Goal: Task Accomplishment & Management: Manage account settings

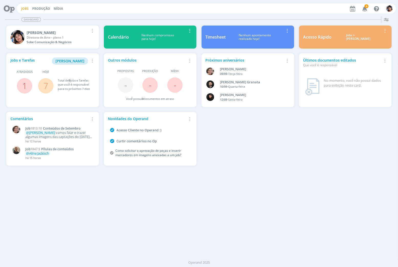
click at [25, 7] on link "Jobs" at bounding box center [24, 8] width 7 height 4
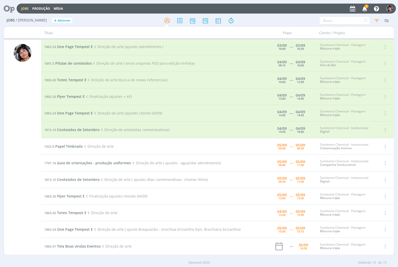
scroll to position [42, 0]
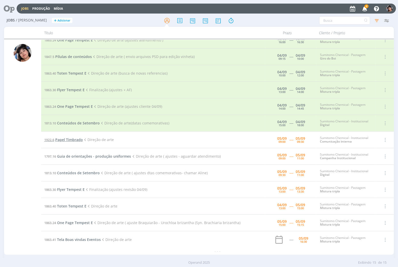
click at [72, 138] on span "Papel Timbrado" at bounding box center [69, 139] width 28 height 5
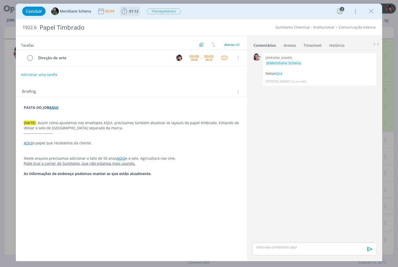
click at [131, 12] on span "01:12" at bounding box center [133, 11] width 9 height 5
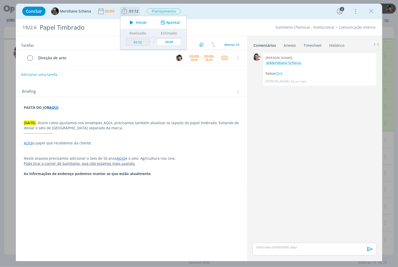
click at [136, 20] on icon "dialog" at bounding box center [131, 22] width 9 height 7
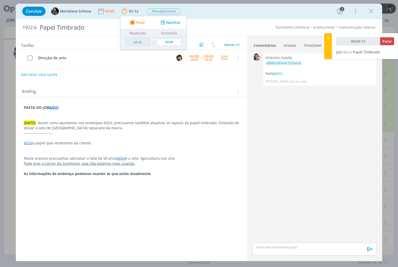
click at [370, 12] on icon "dialog" at bounding box center [371, 11] width 8 height 8
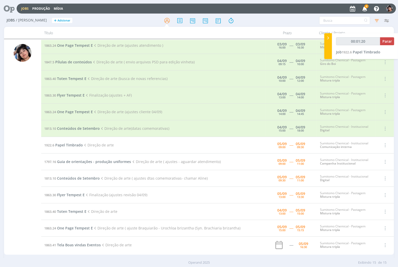
scroll to position [42, 0]
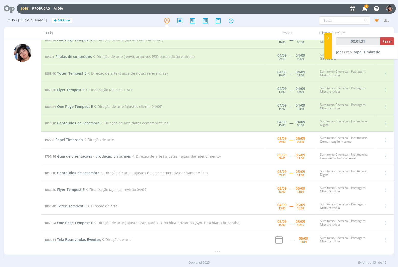
click at [94, 241] on span "Tela Boas vindas Eventos" at bounding box center [79, 239] width 44 height 5
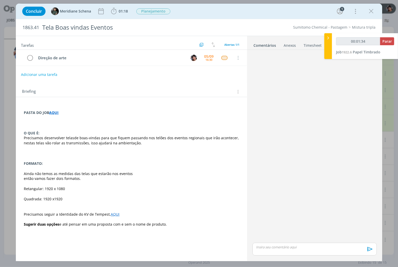
type input "00:01:35"
click at [328, 36] on icon at bounding box center [328, 37] width 5 height 5
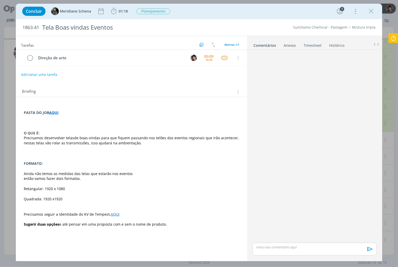
click at [397, 38] on icon at bounding box center [393, 38] width 9 height 10
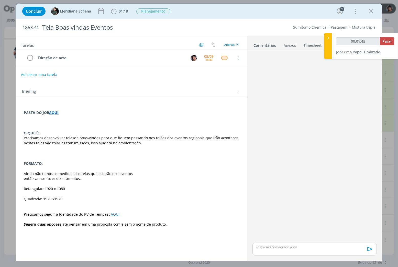
type input "00:01:46"
click at [388, 43] on span "Parar" at bounding box center [387, 41] width 9 height 5
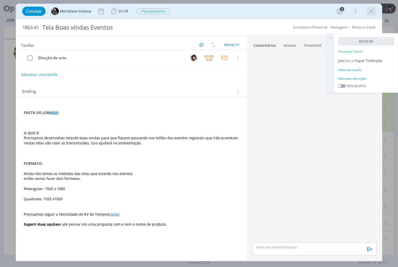
click at [374, 9] on icon "dialog" at bounding box center [371, 11] width 8 height 8
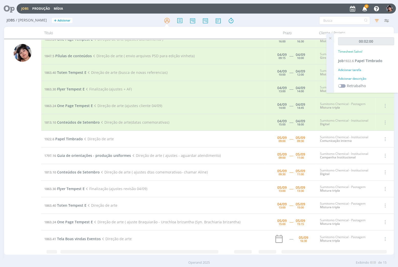
scroll to position [42, 0]
click at [85, 172] on span "Conteúdos de Setembro" at bounding box center [78, 173] width 43 height 5
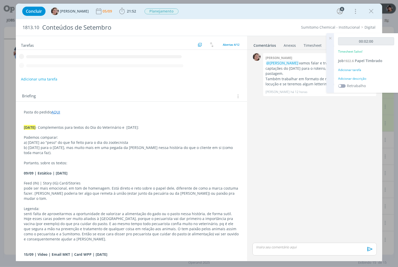
scroll to position [10, 0]
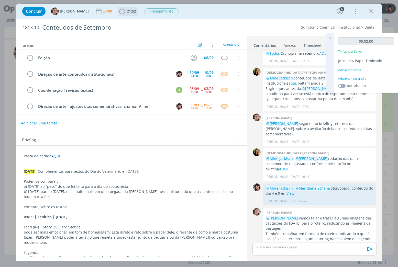
click at [122, 14] on span "21:52" at bounding box center [127, 11] width 19 height 8
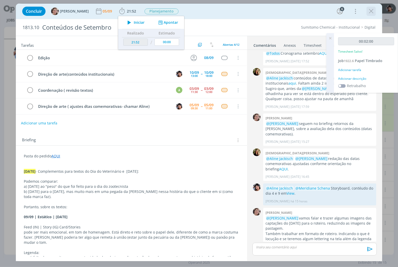
click at [370, 12] on icon "dialog" at bounding box center [371, 11] width 8 height 8
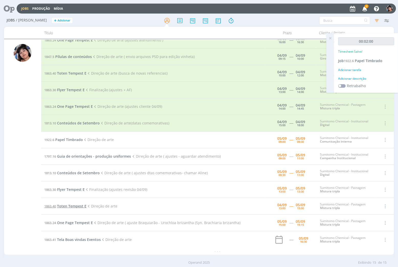
click at [64, 208] on span "Toten Tempest E" at bounding box center [71, 206] width 29 height 5
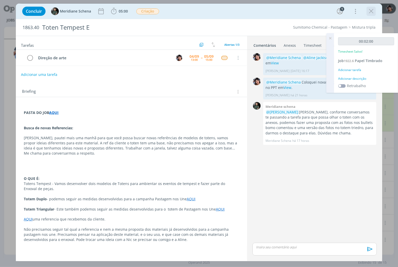
click at [374, 12] on icon "dialog" at bounding box center [371, 11] width 8 height 8
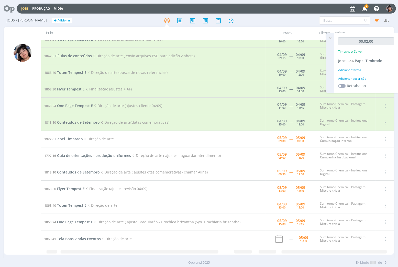
scroll to position [42, 0]
click at [67, 175] on span "Conteúdos de Setembro" at bounding box center [78, 173] width 43 height 5
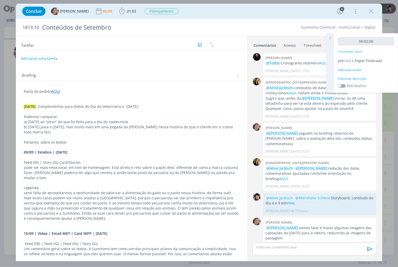
scroll to position [10, 0]
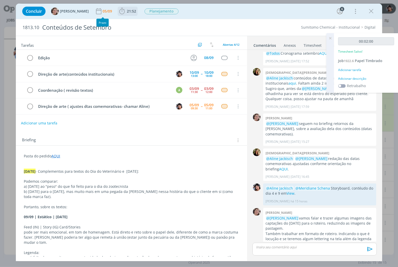
click at [118, 9] on icon "dialog" at bounding box center [122, 11] width 8 height 8
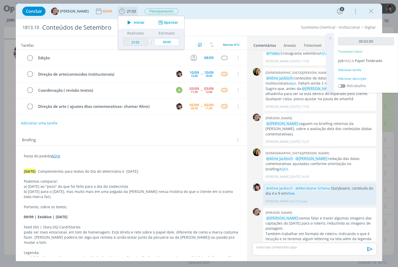
click at [125, 23] on icon "dialog" at bounding box center [129, 22] width 9 height 7
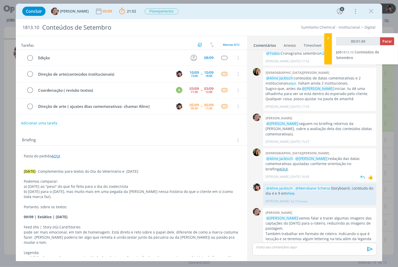
click at [288, 167] on link "AQUI" at bounding box center [283, 169] width 9 height 5
click at [374, 11] on icon "dialog" at bounding box center [371, 11] width 8 height 8
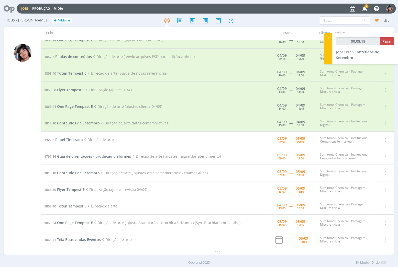
type input "00:08:20"
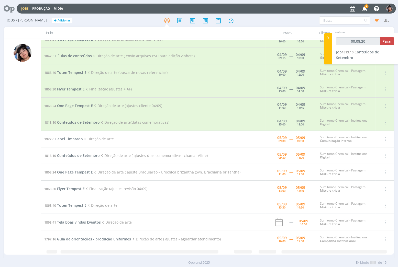
scroll to position [42, 0]
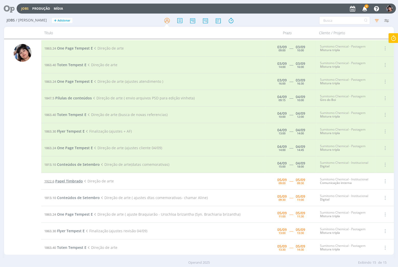
click at [76, 183] on span "Papel Timbrado" at bounding box center [69, 181] width 28 height 5
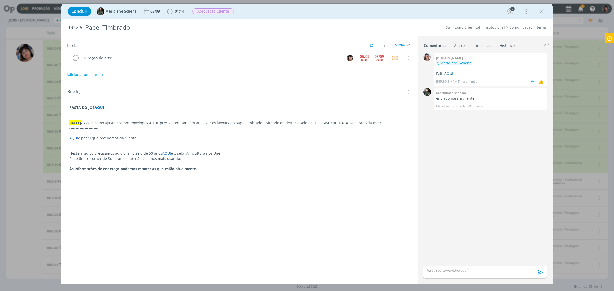
click at [398, 74] on link "AQUI" at bounding box center [449, 73] width 9 height 5
click at [398, 267] on div "dialog" at bounding box center [485, 272] width 124 height 13
click at [398, 267] on icon "dialog" at bounding box center [450, 274] width 4 height 4
paste input "[URL][DOMAIN_NAME]"
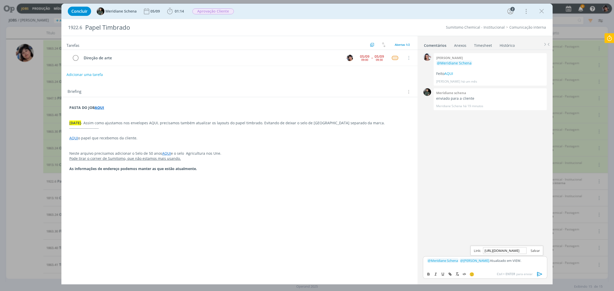
type input "[URL][DOMAIN_NAME]"
click at [398, 250] on link "dialog" at bounding box center [533, 250] width 13 height 5
click at [398, 267] on icon "dialog" at bounding box center [540, 274] width 8 height 8
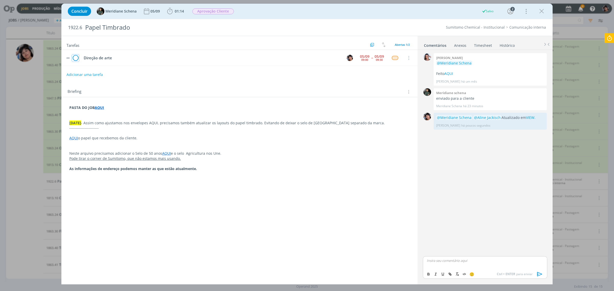
click at [76, 56] on icon "dialog" at bounding box center [75, 58] width 7 height 8
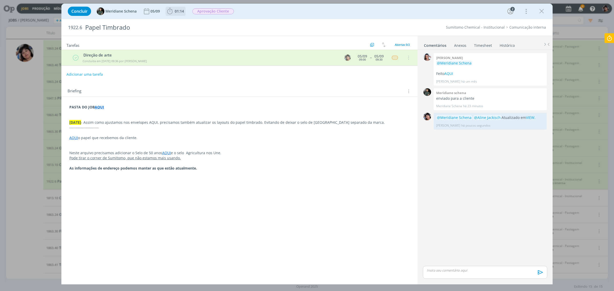
click at [168, 13] on icon "dialog" at bounding box center [169, 11] width 5 height 6
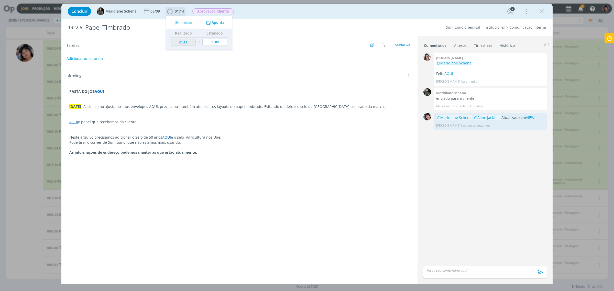
click at [217, 21] on button "Apontar" at bounding box center [215, 22] width 21 height 5
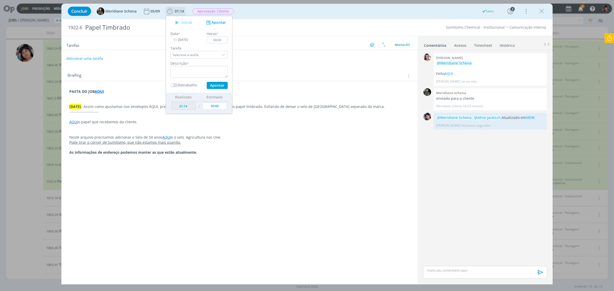
click at [197, 51] on input "Selecione a tarefa" at bounding box center [198, 55] width 57 height 8
click at [199, 55] on input "Selecione a tarefa" at bounding box center [198, 55] width 57 height 8
click at [200, 86] on div "Direção de arte - [PERSON_NAME]" at bounding box center [198, 85] width 49 height 4
type input "Direção de arte"
click at [202, 72] on textarea "dialog" at bounding box center [198, 72] width 57 height 12
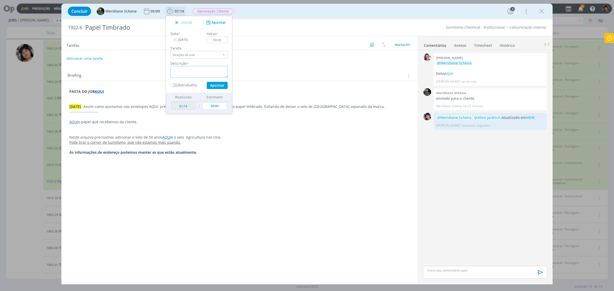
type textarea "a"
type textarea "="
type textarea "a"
type textarea "Ajuste logo"
click at [219, 39] on input "00:00" at bounding box center [217, 39] width 21 height 7
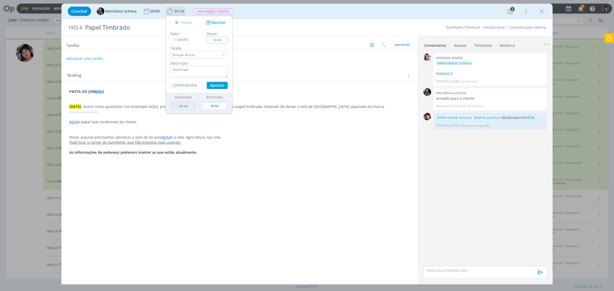
click at [219, 39] on input "00:00" at bounding box center [217, 39] width 21 height 7
type input "00:30"
click at [214, 86] on button "Apontar" at bounding box center [217, 85] width 21 height 7
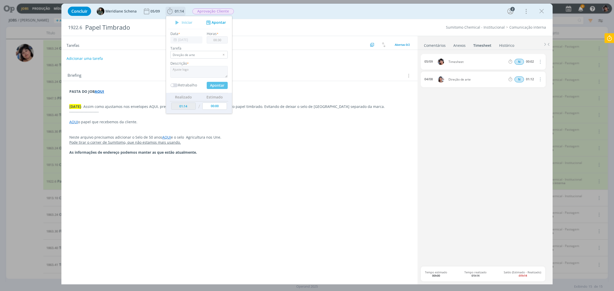
type input "01:44"
type input "00:00"
click at [398, 80] on icon "dialog" at bounding box center [540, 79] width 6 height 6
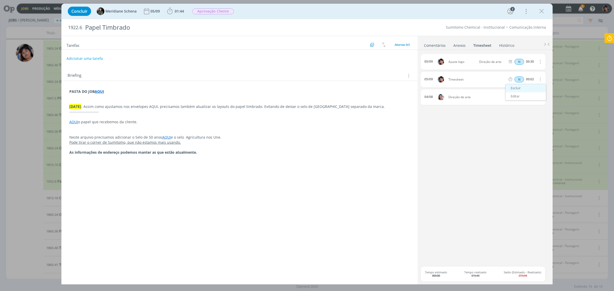
click at [398, 90] on link "Excluir" at bounding box center [526, 88] width 40 height 8
click at [398, 80] on button "Sim" at bounding box center [535, 80] width 10 height 6
click at [398, 13] on icon "dialog" at bounding box center [542, 11] width 8 height 8
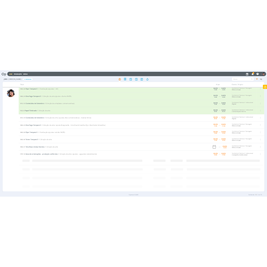
scroll to position [18, 0]
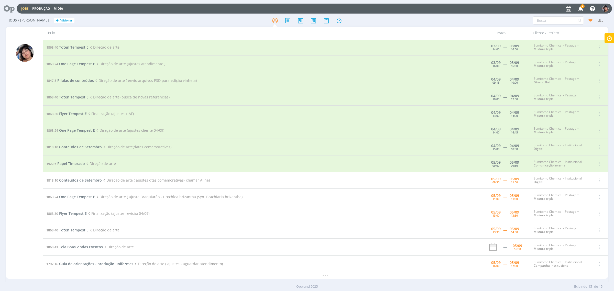
click at [82, 181] on span "Conteúdos de Setembro" at bounding box center [80, 180] width 43 height 5
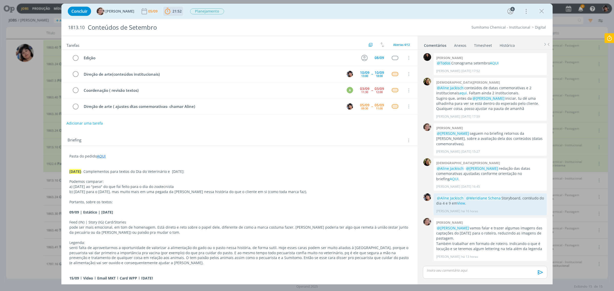
click at [172, 12] on span "21:52" at bounding box center [176, 11] width 9 height 5
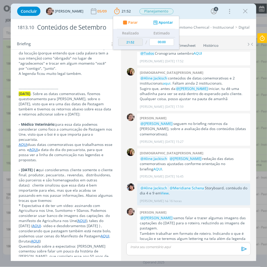
scroll to position [576, 0]
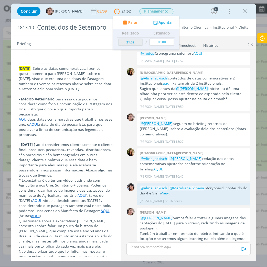
click at [78, 193] on link "AQUI" at bounding box center [82, 195] width 9 height 5
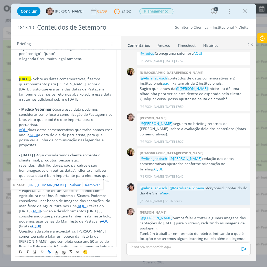
click at [64, 186] on link "[URL][DOMAIN_NAME]" at bounding box center [46, 185] width 39 height 7
click at [44, 196] on p "* Expectativa é de ter um vídeo: assinando com Agricultura nos Une, Sumitomo + …" at bounding box center [66, 208] width 94 height 41
click at [41, 209] on link "AQUI" at bounding box center [36, 211] width 9 height 5
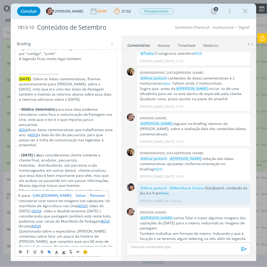
click at [46, 196] on link "[URL][DOMAIN_NAME]" at bounding box center [52, 195] width 39 height 7
click at [74, 229] on p "Questionada sobre a expectativa: [PERSON_NAME] comentou sobre falar um pouco da…" at bounding box center [66, 244] width 94 height 30
click at [101, 219] on link "AQUI" at bounding box center [105, 221] width 9 height 5
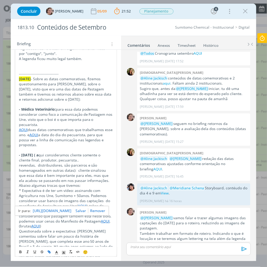
click at [41, 210] on link "[URL][DOMAIN_NAME]" at bounding box center [52, 211] width 39 height 7
click at [40, 224] on link "AQUI" at bounding box center [35, 226] width 9 height 5
click at [80, 188] on p "* Expectativa é de ter um vídeo: assinando com Agricultura nos Une, Sumitomo + …" at bounding box center [66, 208] width 94 height 41
click at [85, 191] on p "* Expectativa é de ter um vídeo: assinando com Agricultura nos Une, Sumitomo + …" at bounding box center [66, 208] width 94 height 41
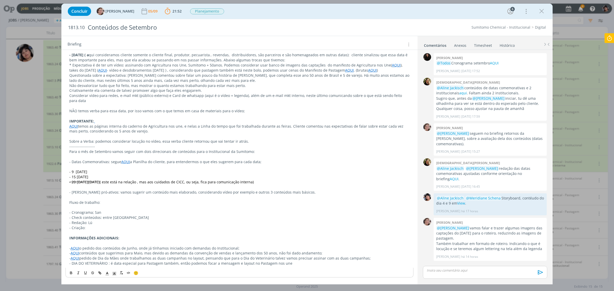
scroll to position [0, 0]
drag, startPoint x: 475, startPoint y: 195, endPoint x: 435, endPoint y: 190, distance: 40.3
click at [398, 193] on div "@[PERSON_NAME] @Meridiane Schena Storyboard, contéudo do dia 4 e 9 em View . [P…" at bounding box center [490, 204] width 113 height 22
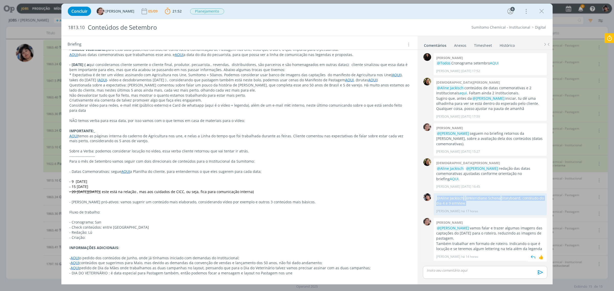
copy p "@[PERSON_NAME] @Meridiane Schena Storyboard, contéudo do dia 4 e 9 em View ."
click at [398, 267] on p "dialog" at bounding box center [485, 270] width 116 height 5
click at [398, 261] on p "﻿ @ [PERSON_NAME] ﻿ ﻿ @ Meridiane Schena ﻿ Storyboard, contéudo do dia 4 e 9 em…" at bounding box center [485, 262] width 116 height 9
click at [398, 260] on p "﻿ @ [PERSON_NAME] ﻿ ﻿ @ Meridiane Schena ﻿ Storyboard, contéudo do dia 4 e 9 em…" at bounding box center [485, 262] width 116 height 9
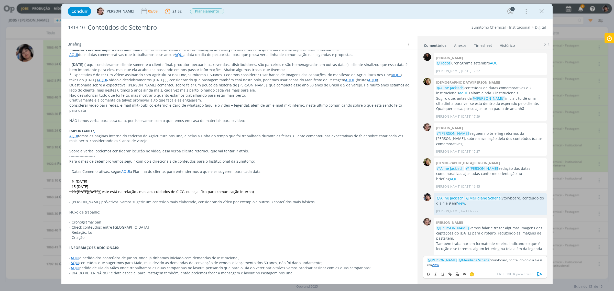
click at [398, 263] on p "﻿ @ [PERSON_NAME] ﻿ ﻿ @ Meridiane Schena ﻿ Storyboard, conteúdo do dia 4 e 9 em…" at bounding box center [485, 262] width 116 height 9
click at [398, 260] on p "﻿ @ [PERSON_NAME] ﻿ ﻿ @ Meridiane Schena ﻿ Storyboard e conteúdo do dia 4 e 9 e…" at bounding box center [485, 262] width 116 height 9
drag, startPoint x: 525, startPoint y: 260, endPoint x: 432, endPoint y: 268, distance: 93.2
click at [398, 267] on div "﻿ @ [PERSON_NAME] ﻿ ﻿ @ Meridiane Schena ﻿ Storyboard e conteúdos do dia 4 e 9 …" at bounding box center [485, 262] width 124 height 13
click at [398, 267] on icon "dialog" at bounding box center [540, 274] width 8 height 8
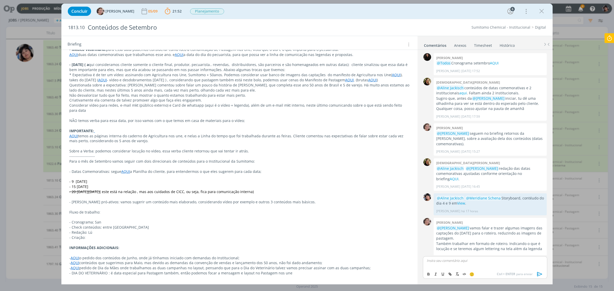
scroll to position [21, 0]
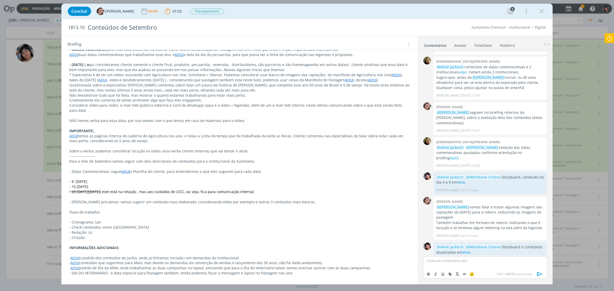
click at [398, 40] on icon at bounding box center [609, 38] width 9 height 10
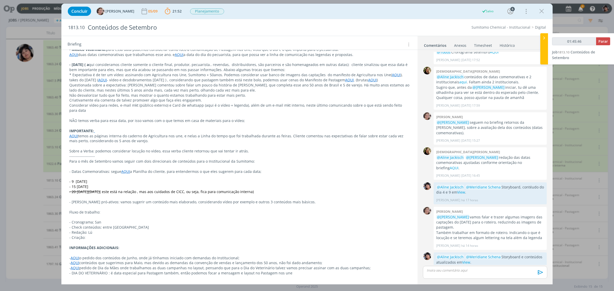
type input "01:45:47"
click at [398, 43] on span "Parar" at bounding box center [603, 41] width 9 height 5
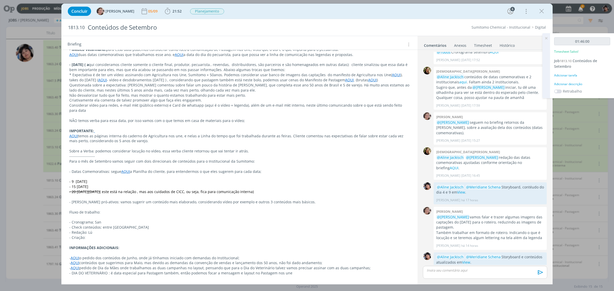
click at [398, 78] on div "01:46:00 Timesheet Salvo! Job 1813.10 Conteúdos de Setembro Adicionar tarefa Ad…" at bounding box center [582, 65] width 64 height 65
click at [398, 75] on div "Adicionar tarefa" at bounding box center [582, 75] width 56 height 5
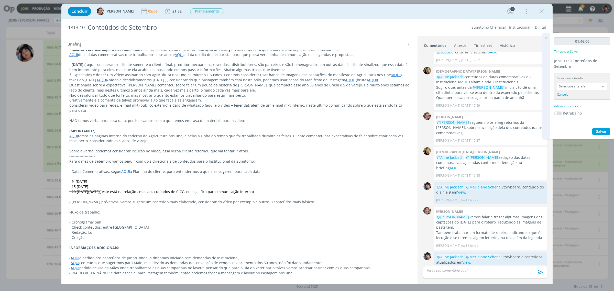
click at [398, 87] on input "Selecione a tarefa" at bounding box center [582, 87] width 50 height 8
click at [398, 134] on div "Direção de arte ( ajustes dtas comemorativas- chamar Aline) - [PERSON_NAME]" at bounding box center [583, 135] width 44 height 4
type input "Direção de arte ( ajustes dtas comemorativas- chamar Aline)"
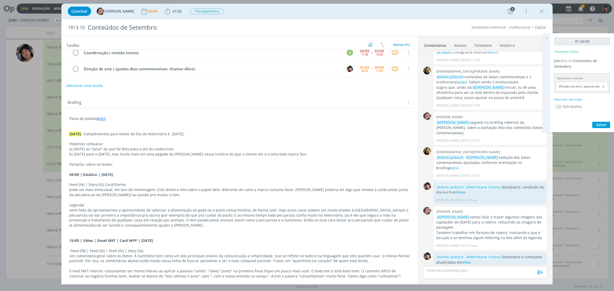
scroll to position [11, 0]
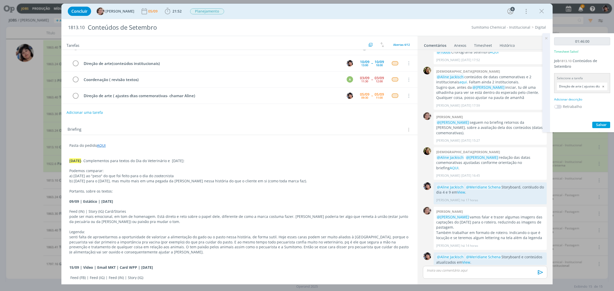
click at [398, 100] on div "Adicionar descrição" at bounding box center [582, 99] width 56 height 5
click at [398, 111] on textarea at bounding box center [582, 108] width 53 height 18
type textarea "Ajustes e novos conteúdos"
click at [398, 139] on span "Salvar" at bounding box center [601, 140] width 10 height 5
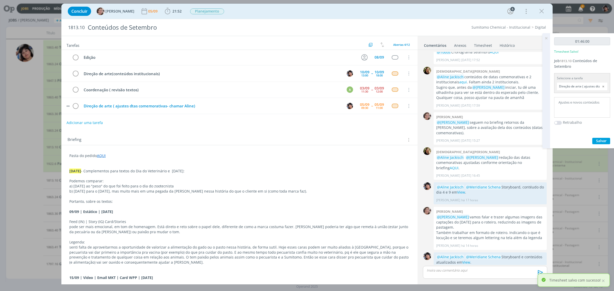
scroll to position [0, 0]
click at [77, 108] on icon "dialog" at bounding box center [75, 107] width 7 height 8
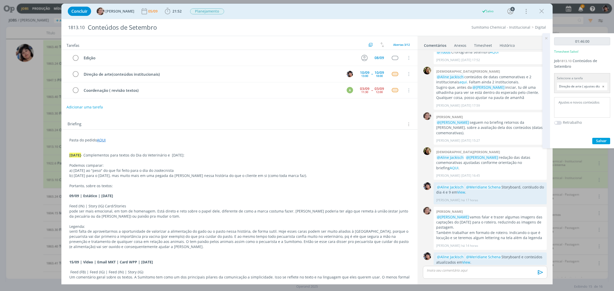
drag, startPoint x: 541, startPoint y: 11, endPoint x: 556, endPoint y: 36, distance: 29.4
click at [398, 11] on icon "dialog" at bounding box center [542, 11] width 8 height 8
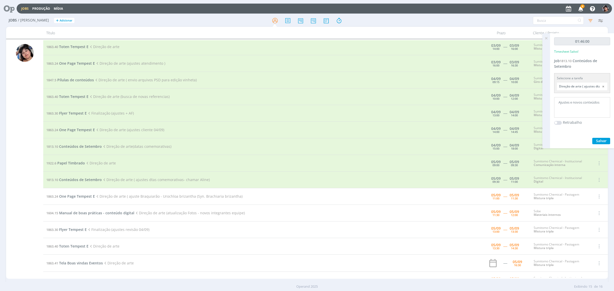
click at [398, 37] on icon at bounding box center [546, 38] width 9 height 10
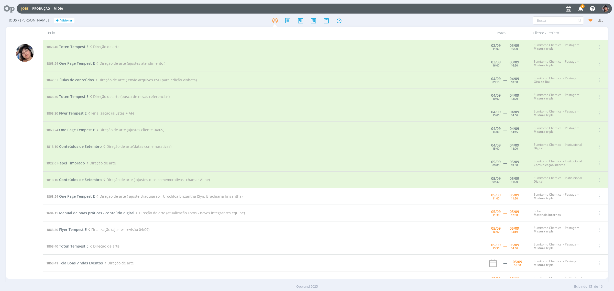
click at [77, 196] on span "One Page Tempest E" at bounding box center [77, 196] width 36 height 5
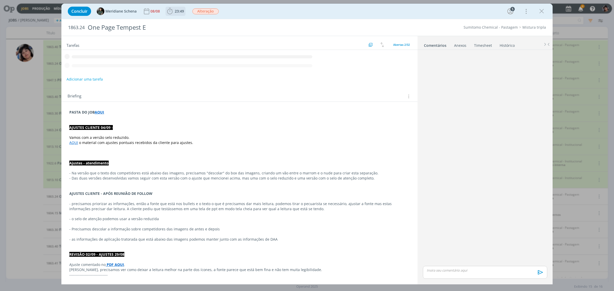
click at [179, 12] on span "23:49" at bounding box center [179, 11] width 9 height 5
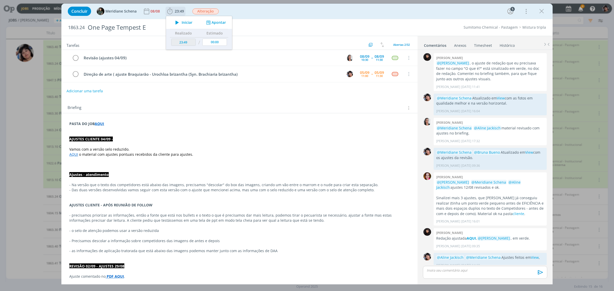
scroll to position [419, 0]
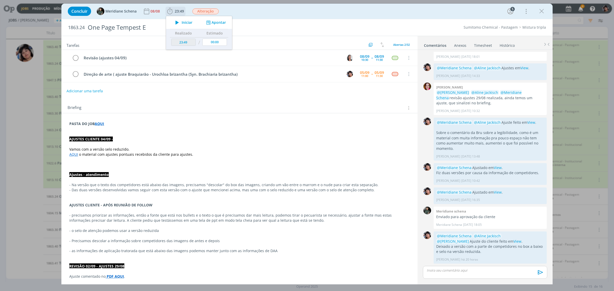
click at [182, 23] on span "Iniciar" at bounding box center [187, 23] width 11 height 4
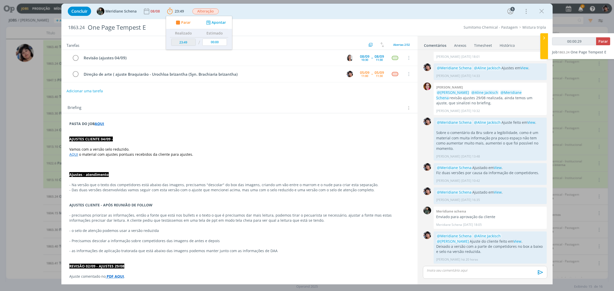
click at [398, 10] on icon "dialog" at bounding box center [542, 11] width 8 height 8
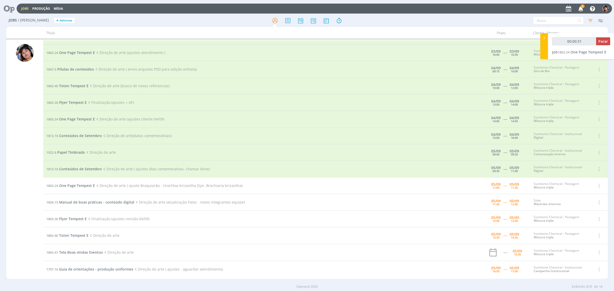
scroll to position [30, 0]
click at [76, 186] on span "One Page Tempest E" at bounding box center [77, 184] width 36 height 5
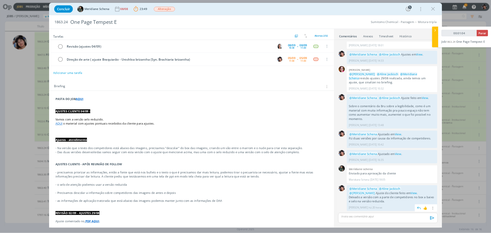
scroll to position [419, 0]
click at [72, 156] on link "AQUI" at bounding box center [73, 154] width 9 height 5
click at [88, 166] on link "[URL][DOMAIN_NAME]" at bounding box center [102, 164] width 39 height 7
click at [289, 104] on div "Briefing Briefings Predefinidos Versões do Briefing Ver Briefing do Projeto" at bounding box center [239, 107] width 356 height 14
click at [81, 161] on p "dialog" at bounding box center [239, 159] width 340 height 5
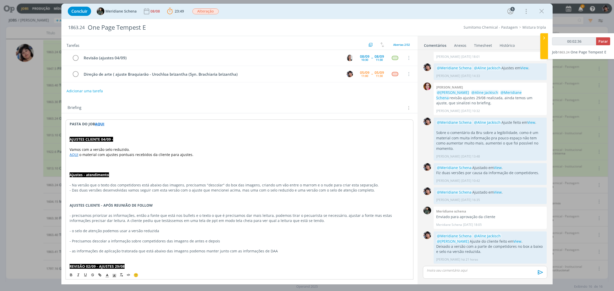
click at [85, 165] on p "dialog" at bounding box center [240, 164] width 340 height 5
drag, startPoint x: 79, startPoint y: 161, endPoint x: 79, endPoint y: 168, distance: 7.7
click at [113, 162] on p "dialog" at bounding box center [240, 159] width 340 height 5
drag, startPoint x: 136, startPoint y: 164, endPoint x: 136, endPoint y: 168, distance: 4.4
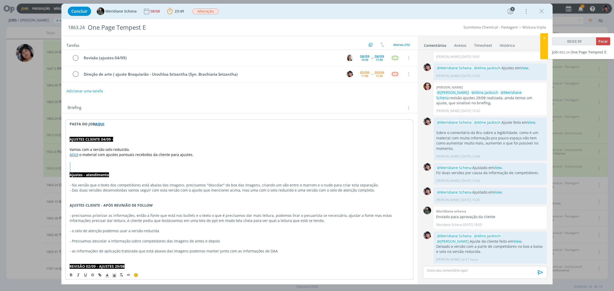
click at [140, 162] on p "dialog" at bounding box center [240, 159] width 340 height 5
drag, startPoint x: 139, startPoint y: 166, endPoint x: 133, endPoint y: 168, distance: 6.1
click at [133, 167] on p "dialog" at bounding box center [240, 164] width 340 height 5
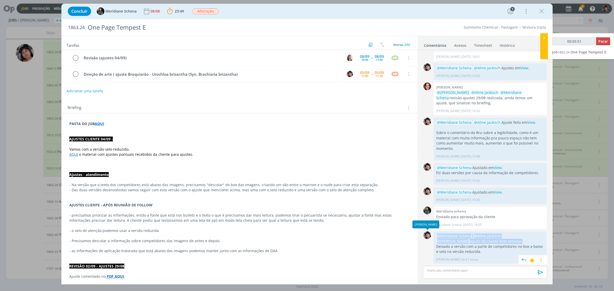
drag, startPoint x: 493, startPoint y: 242, endPoint x: 432, endPoint y: 238, distance: 61.1
click at [398, 238] on div "0 @Meridiane Schena @Aline Jackisch @[PERSON_NAME] Ajuste do cliente feito em V…" at bounding box center [485, 247] width 128 height 35
copy div "0 @Meridiane Schena @Aline Jackisch @[PERSON_NAME] Ajuste do cliente feito em V…"
click at [398, 267] on p "dialog" at bounding box center [485, 270] width 116 height 5
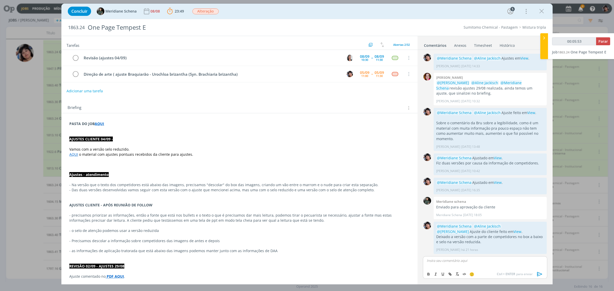
scroll to position [429, 0]
click at [398, 261] on p "﻿ @ Meridiane Schena ﻿ ﻿ @ [PERSON_NAME] ﻿ ﻿ @ [PERSON_NAME] ﻿ Ajuste do client…" at bounding box center [485, 262] width 116 height 9
drag, startPoint x: 531, startPoint y: 261, endPoint x: 433, endPoint y: 267, distance: 98.2
click at [398, 267] on p "﻿ @ Meridiane Schena ﻿ ﻿ @ [PERSON_NAME] ﻿ ﻿ @ [PERSON_NAME] ﻿ Ajuste do client…" at bounding box center [485, 262] width 116 height 9
click at [398, 267] on icon "dialog" at bounding box center [540, 274] width 8 height 8
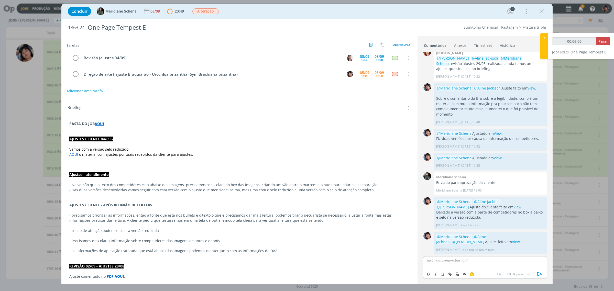
type input "00:06:01"
click at [398, 40] on span "Parar" at bounding box center [603, 41] width 9 height 5
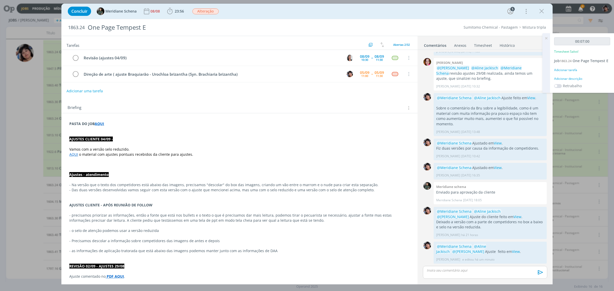
click at [398, 70] on div "Adicionar tarefa" at bounding box center [582, 70] width 56 height 5
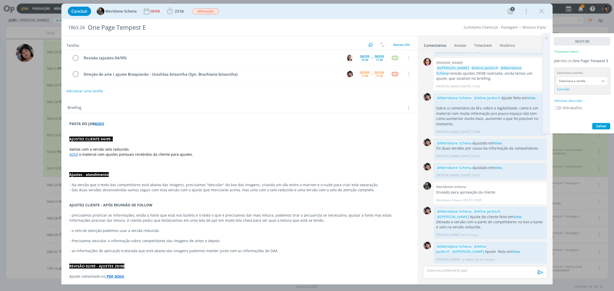
click at [398, 81] on input "Selecione a tarefa" at bounding box center [582, 81] width 50 height 8
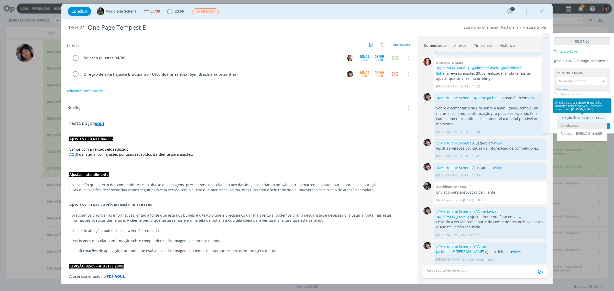
click at [398, 117] on div "Direção de arte ( ajuste Braquiarão - Urochloa brizantha (Syn. Brachiaria briza…" at bounding box center [583, 118] width 44 height 4
type input "Direção de arte ( ajuste Braquiarão - Urochloa brizantha (Syn. Brachiaria briza…"
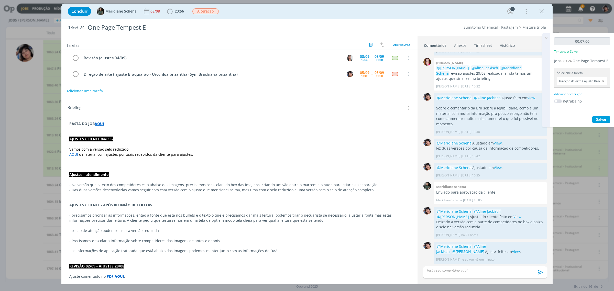
click at [398, 93] on div "Adicionar descrição" at bounding box center [582, 94] width 56 height 5
click at [398, 102] on textarea at bounding box center [582, 102] width 53 height 18
type textarea "Ajuste braquiarão"
click at [398, 134] on span "Salvar" at bounding box center [601, 135] width 10 height 5
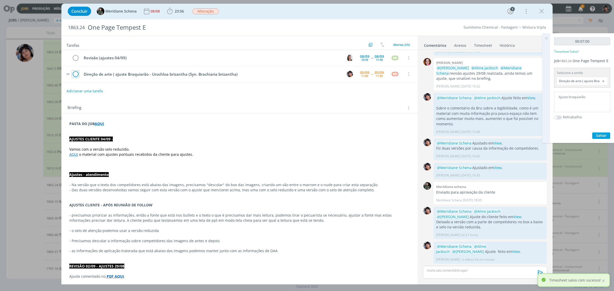
click at [76, 75] on icon "dialog" at bounding box center [75, 74] width 7 height 8
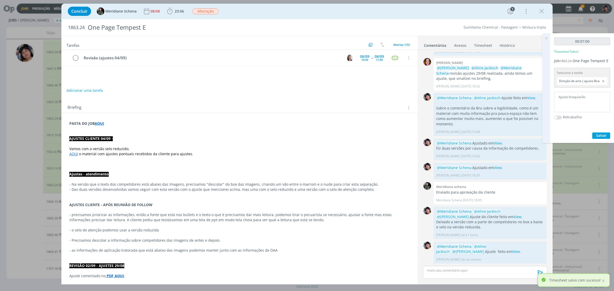
click at [398, 39] on icon at bounding box center [546, 38] width 9 height 10
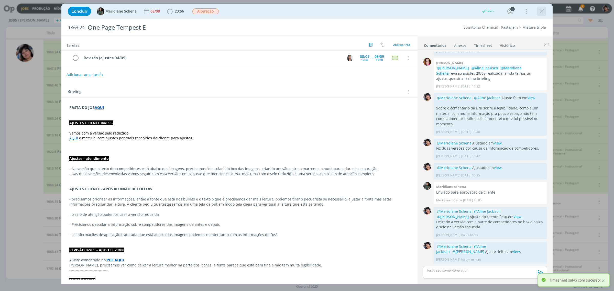
click at [398, 10] on icon "dialog" at bounding box center [542, 11] width 8 height 8
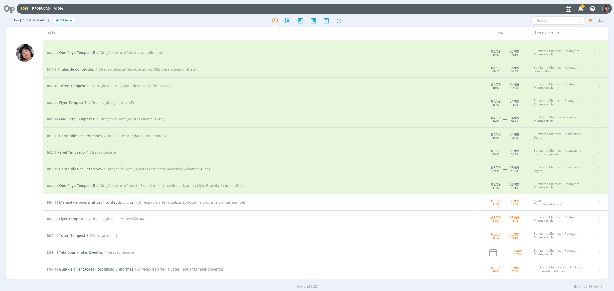
click at [88, 202] on span "Manual de boas práticas - conteúdo digital" at bounding box center [96, 202] width 75 height 5
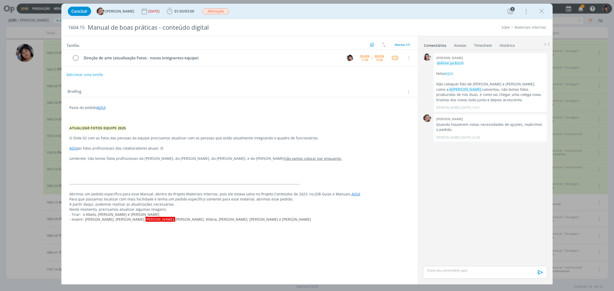
click at [183, 17] on div "Concluir [PERSON_NAME] [DATE] 01:03 / 03:00 Iniciar Apontar Data * [DATE] Horas…" at bounding box center [307, 11] width 484 height 12
click at [183, 15] on button "01:03 / 03:00" at bounding box center [181, 11] width 30 height 8
click at [183, 24] on span "Iniciar" at bounding box center [186, 23] width 11 height 4
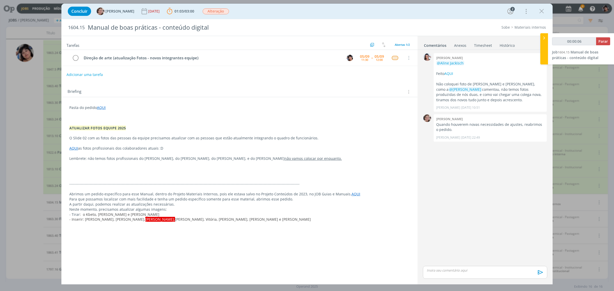
click at [72, 150] on link "AQUI" at bounding box center [73, 148] width 9 height 5
click at [105, 157] on link "[URL][DOMAIN_NAME]" at bounding box center [102, 158] width 39 height 7
click at [101, 146] on p "dialog" at bounding box center [240, 143] width 340 height 5
click at [100, 108] on link "AQUI" at bounding box center [101, 107] width 9 height 5
click at [139, 134] on p "dialog" at bounding box center [239, 133] width 340 height 5
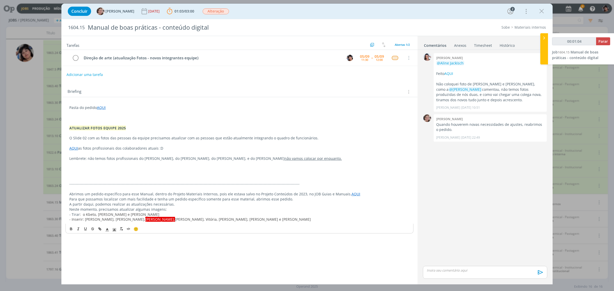
click at [71, 148] on link "AQUI" at bounding box center [73, 148] width 9 height 5
click at [95, 159] on link "[URL][DOMAIN_NAME]" at bounding box center [102, 158] width 39 height 7
click at [166, 185] on p "-------------------------------------------------------------------------------…" at bounding box center [239, 183] width 340 height 5
click at [97, 109] on p "Pasta do pedido AQUI" at bounding box center [239, 107] width 340 height 5
click at [104, 114] on div "[URL][DOMAIN_NAME]" at bounding box center [113, 118] width 94 height 10
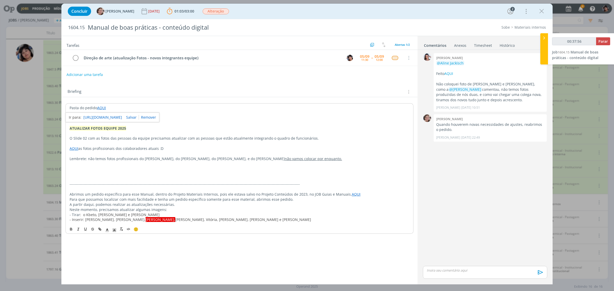
click at [105, 116] on link "[URL][DOMAIN_NAME]" at bounding box center [102, 117] width 39 height 7
click at [105, 120] on link "[URL][DOMAIN_NAME]" at bounding box center [102, 117] width 39 height 7
drag, startPoint x: 453, startPoint y: 73, endPoint x: 435, endPoint y: 63, distance: 20.2
click at [398, 63] on div "[PERSON_NAME] @[PERSON_NAME] AQUI Não coloquei foto de [PERSON_NAME] e [PERSON_…" at bounding box center [490, 82] width 113 height 59
copy div "@Aline Jackisch Feito AQUI"
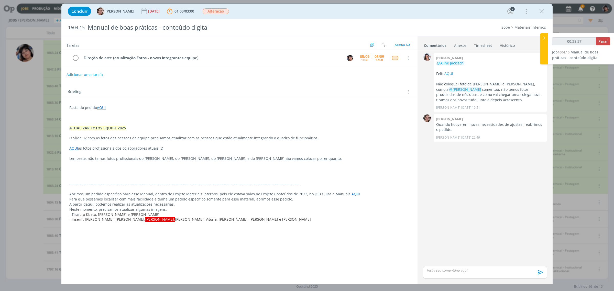
click at [398, 267] on p "dialog" at bounding box center [485, 270] width 116 height 5
click at [398, 256] on p "﻿ @ [PERSON_NAME] ﻿" at bounding box center [485, 255] width 116 height 5
type input "00:38:39"
click at [398, 264] on p "Feito AQUI" at bounding box center [485, 265] width 116 height 5
click at [398, 267] on icon "dialog" at bounding box center [539, 274] width 5 height 4
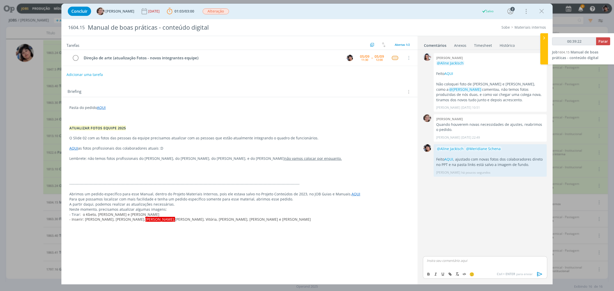
type input "00:39:23"
click at [398, 41] on span "Parar" at bounding box center [603, 41] width 9 height 5
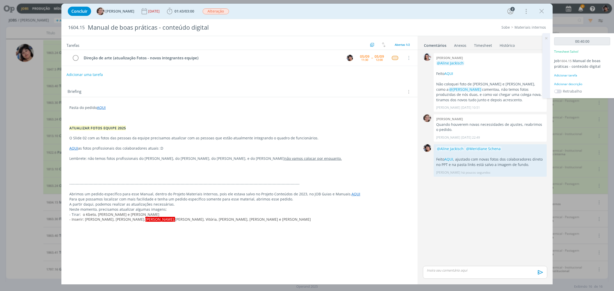
click at [398, 73] on div "Adicionar tarefa" at bounding box center [582, 75] width 56 height 5
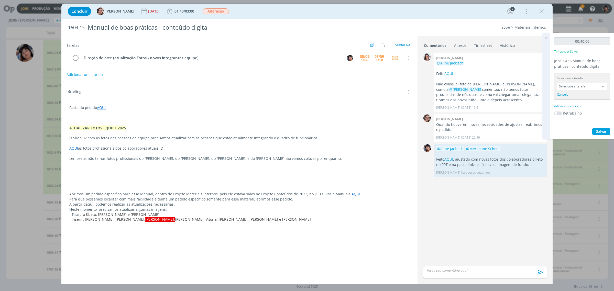
click at [398, 81] on div "Selecione a tarefa Selecione a tarefa Cancelar" at bounding box center [582, 86] width 56 height 27
click at [398, 91] on div "Selecione a tarefa Selecione a tarefa Cancelar" at bounding box center [582, 86] width 56 height 27
click at [398, 87] on input "Selecione a tarefa" at bounding box center [582, 87] width 50 height 8
click at [398, 109] on div "Direção de arte (atualização Fotos - novos integrantes equipe) - [PERSON_NAME]" at bounding box center [583, 109] width 44 height 4
type input "Direção de arte (atualização Fotos - novos integrantes equipe)"
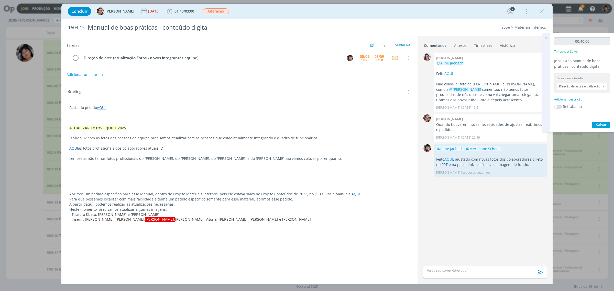
click at [398, 98] on div "Adicionar descrição" at bounding box center [582, 99] width 56 height 5
click at [398, 104] on textarea at bounding box center [582, 108] width 53 height 18
type textarea "[PERSON_NAME] fotos colaboradores"
click at [398, 141] on span "Salvar" at bounding box center [601, 140] width 10 height 5
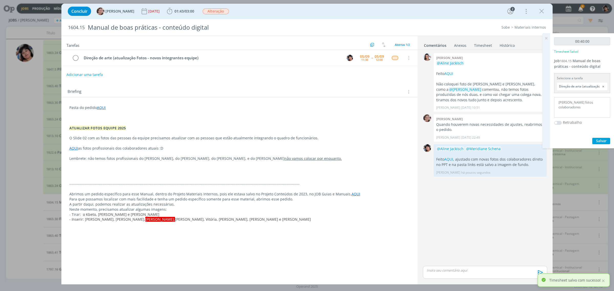
click at [398, 40] on icon at bounding box center [546, 38] width 9 height 10
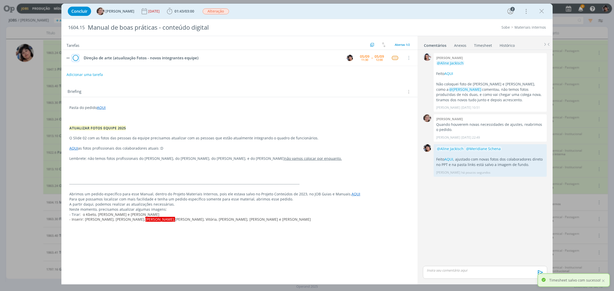
click at [77, 59] on icon "dialog" at bounding box center [75, 58] width 7 height 8
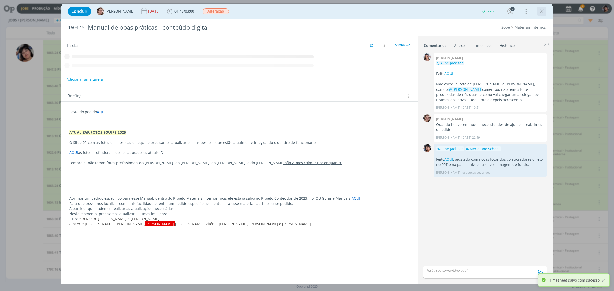
click at [398, 11] on icon "dialog" at bounding box center [542, 11] width 8 height 8
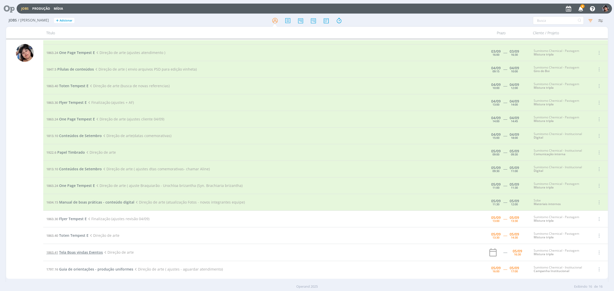
click at [71, 254] on span "Tela Boas vindas Eventos" at bounding box center [81, 252] width 44 height 5
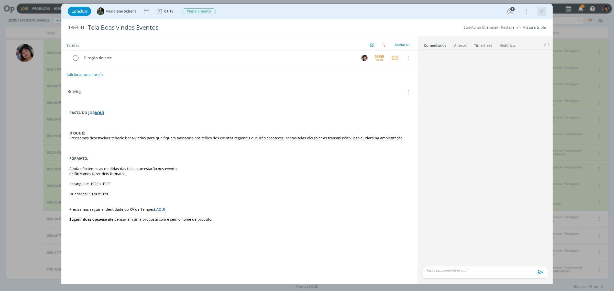
drag, startPoint x: 534, startPoint y: 13, endPoint x: 539, endPoint y: 12, distance: 5.8
click at [398, 13] on div "Concluir Meridiane Schena 01:18 Iniciar Apontar Data * [DATE] Horas * 00:00 Tar…" at bounding box center [307, 11] width 484 height 12
click at [398, 12] on icon "dialog" at bounding box center [542, 11] width 8 height 8
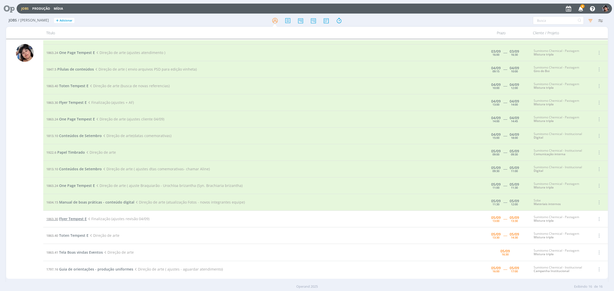
click at [62, 218] on span "Flyer Tempest E" at bounding box center [73, 218] width 28 height 5
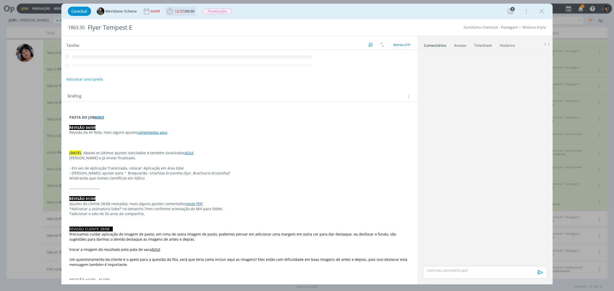
click at [187, 12] on span "08:00" at bounding box center [189, 11] width 9 height 5
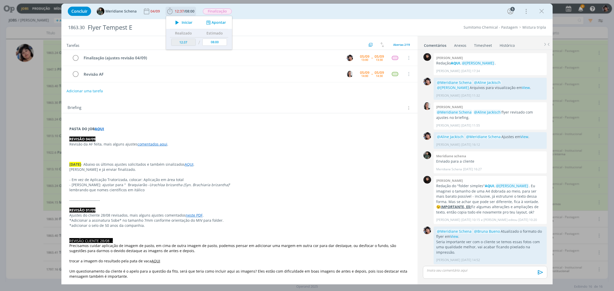
scroll to position [361, 0]
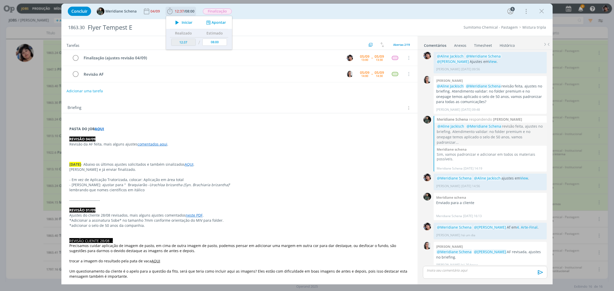
click at [188, 23] on span "Iniciar" at bounding box center [187, 23] width 11 height 4
click at [150, 146] on link "comentados aqui" at bounding box center [153, 144] width 30 height 5
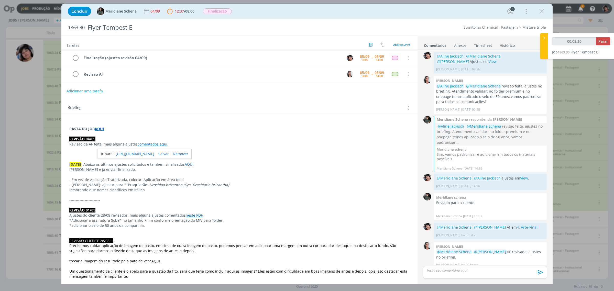
drag, startPoint x: 542, startPoint y: 13, endPoint x: 392, endPoint y: 52, distance: 154.7
click at [398, 13] on icon "dialog" at bounding box center [542, 11] width 8 height 8
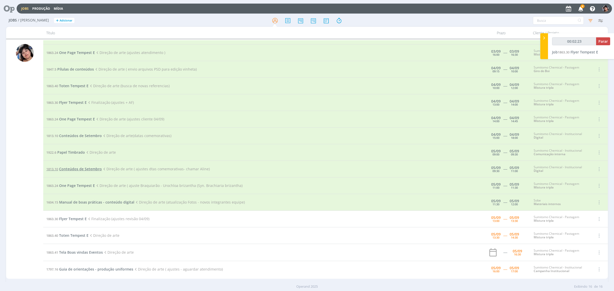
click at [67, 170] on span "Conteúdos de Setembro" at bounding box center [80, 169] width 43 height 5
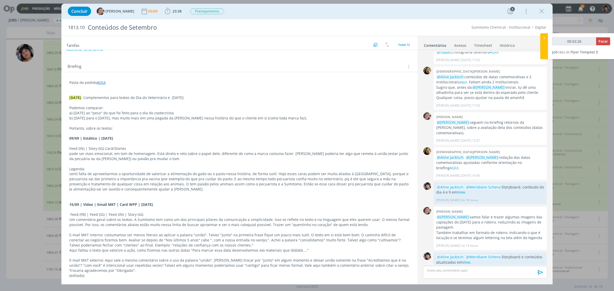
scroll to position [160, 0]
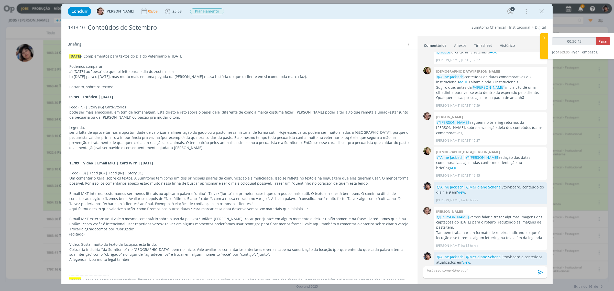
type input "00:31:43"
